Goal: Task Accomplishment & Management: Use online tool/utility

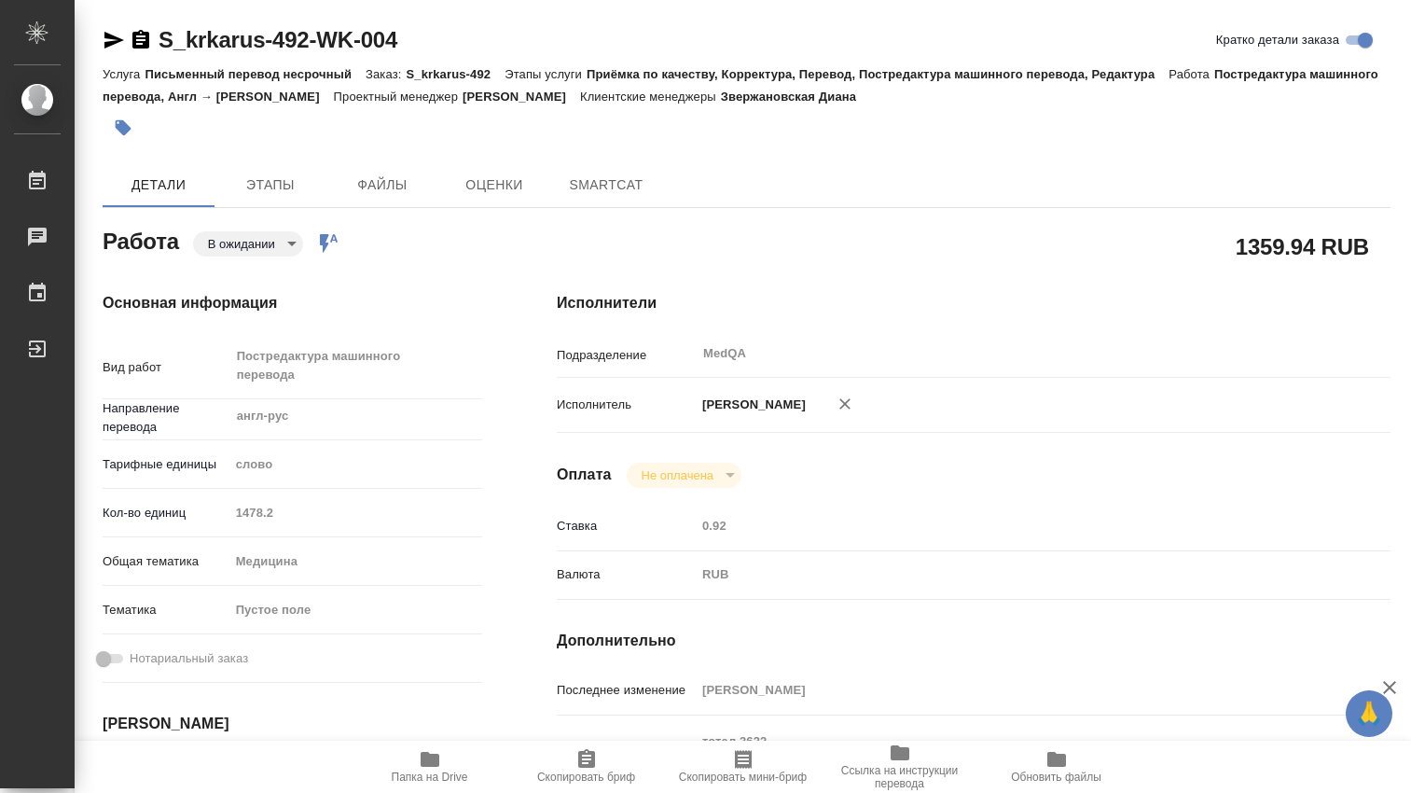
type textarea "x"
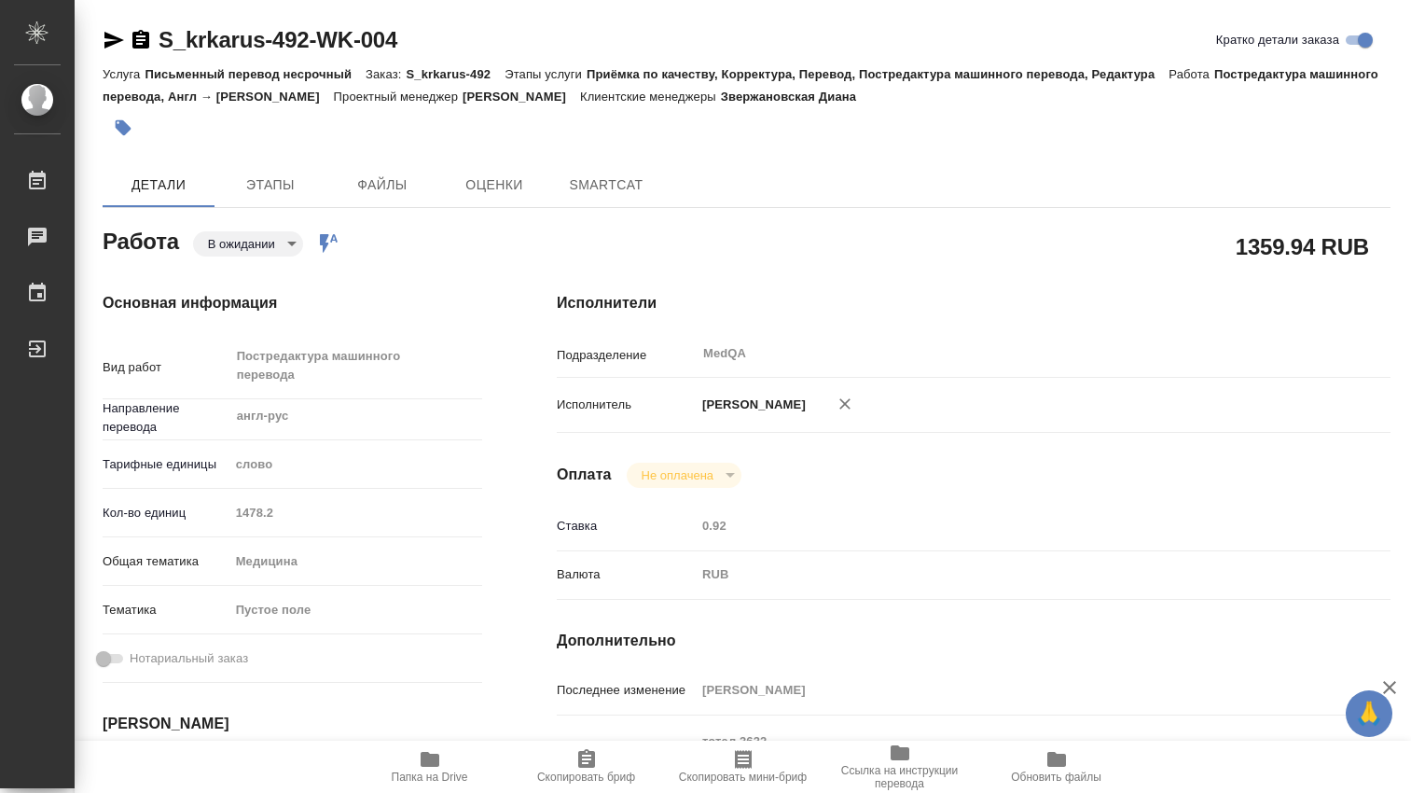
type textarea "x"
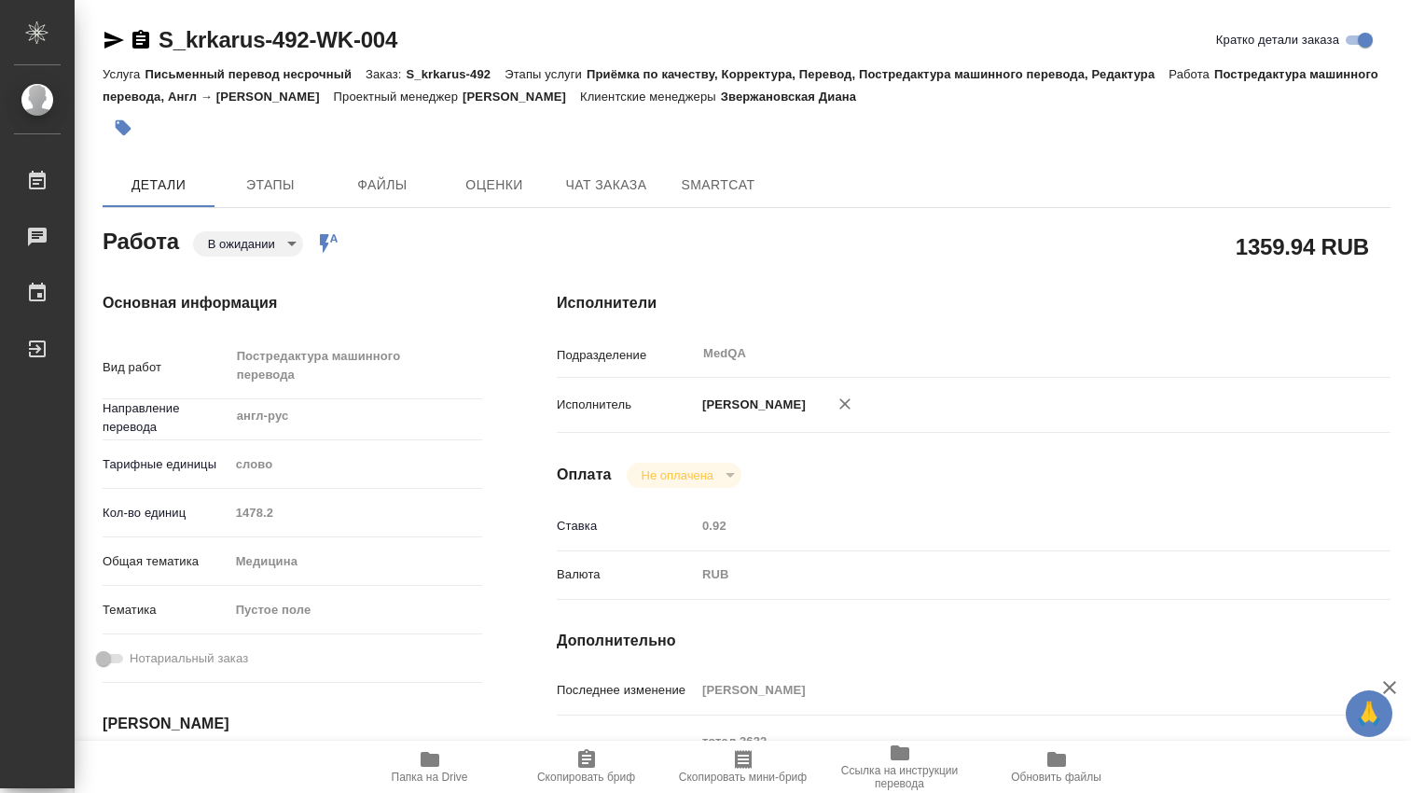
type textarea "x"
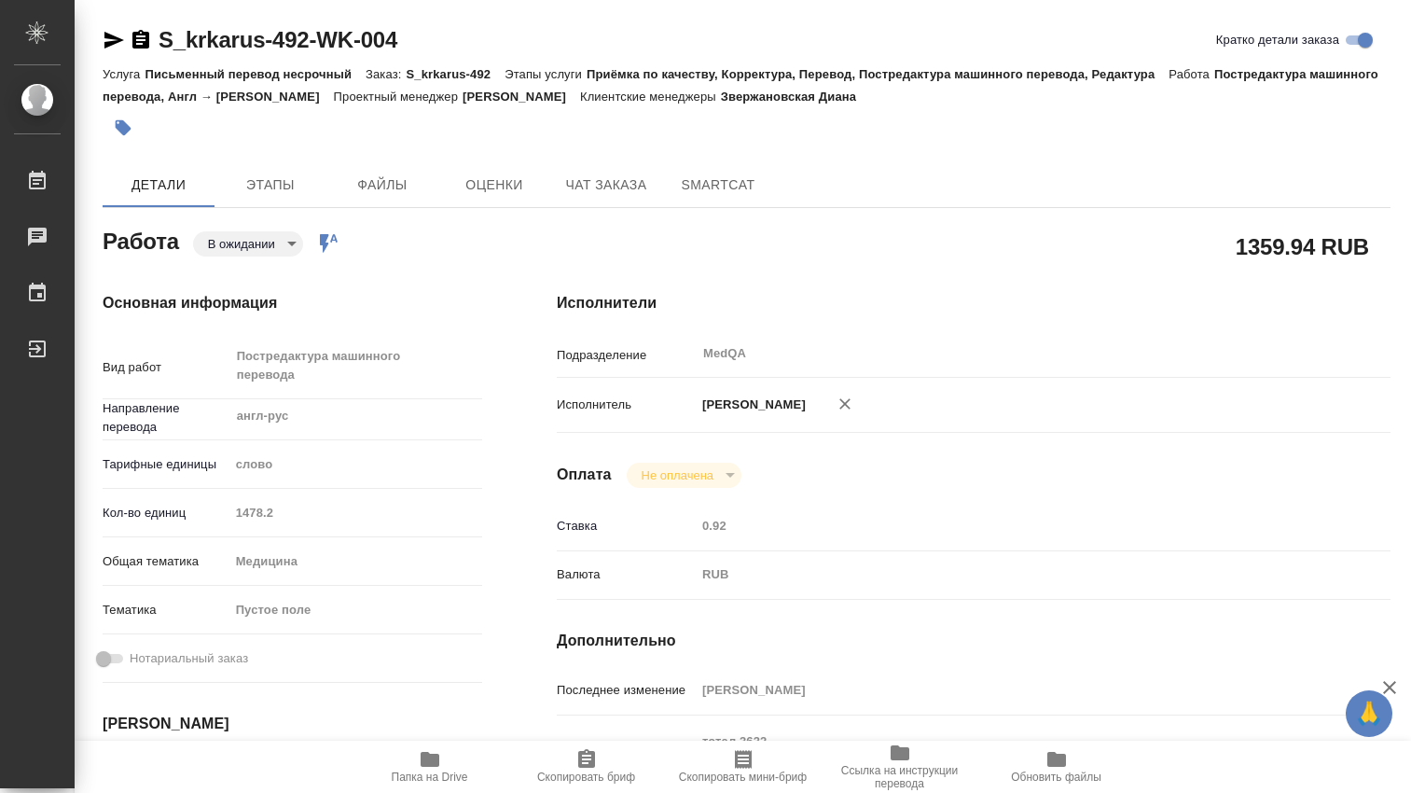
type textarea "x"
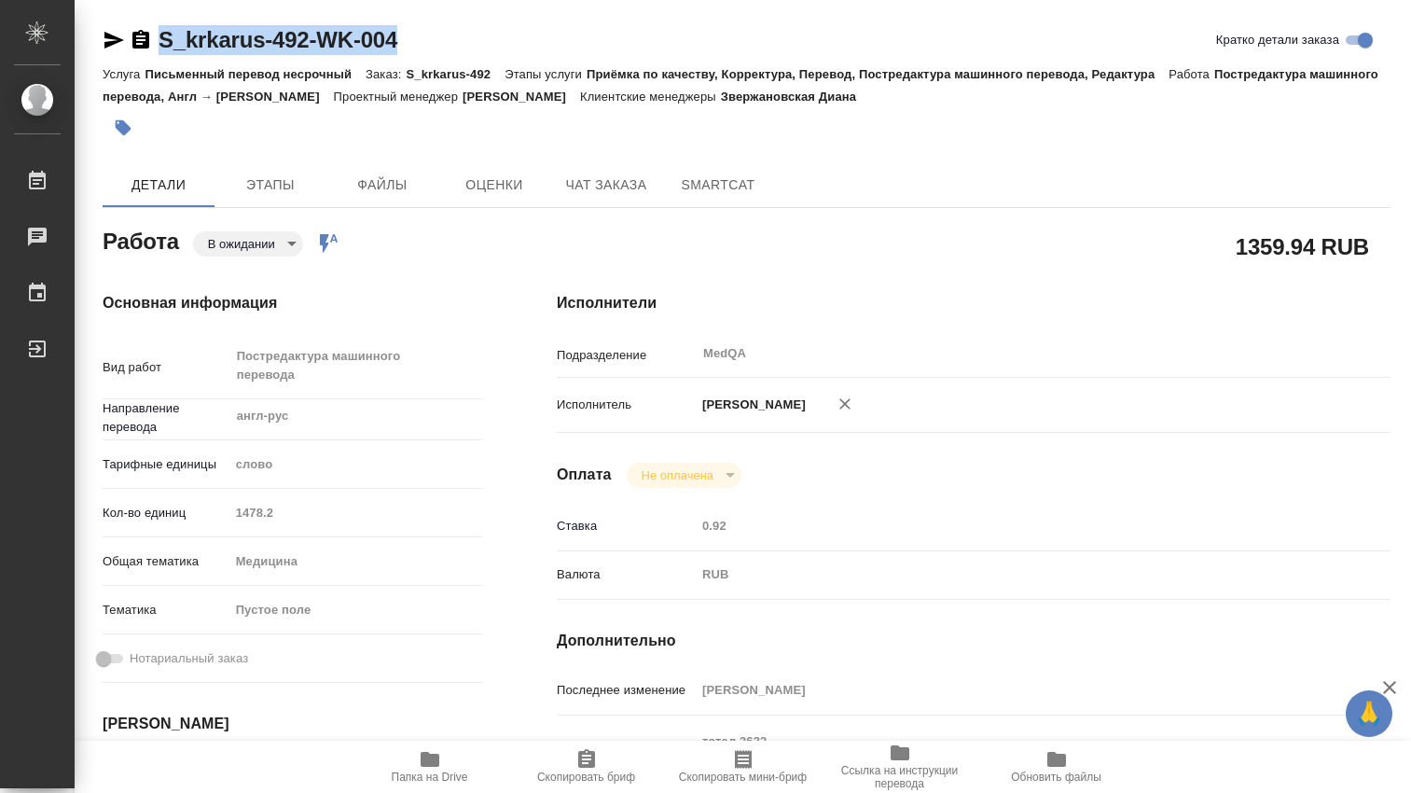
drag, startPoint x: 420, startPoint y: 31, endPoint x: 160, endPoint y: 42, distance: 259.6
click at [160, 42] on div "S_krkarus-492-WK-004 [PERSON_NAME] детали заказа" at bounding box center [747, 40] width 1288 height 30
copy link "S_krkarus-492-WK-004"
